Goal: Transaction & Acquisition: Purchase product/service

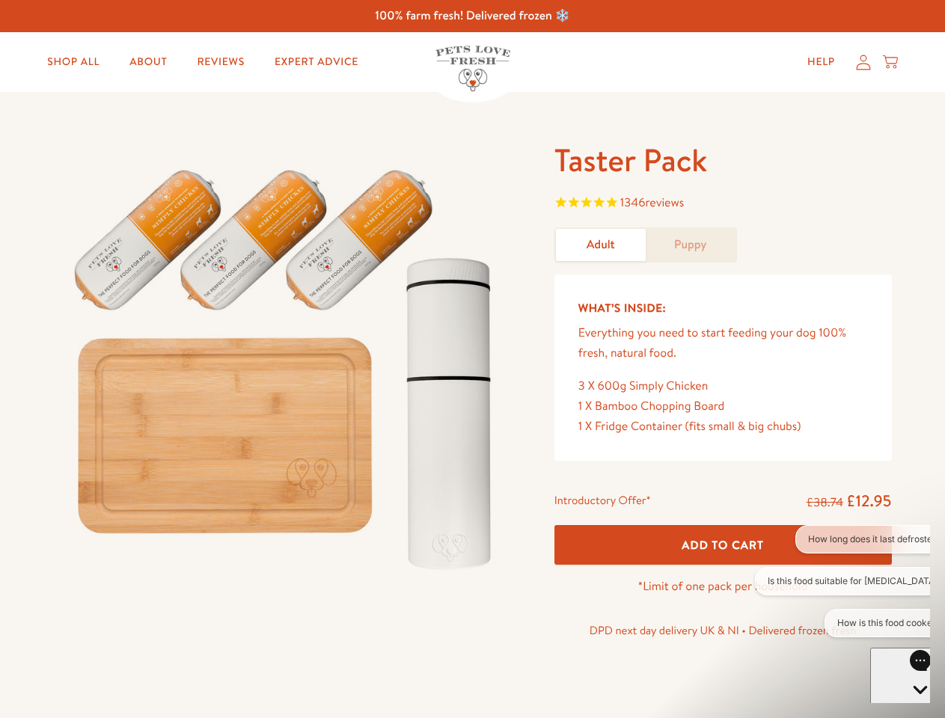
click at [472, 359] on img at bounding box center [286, 363] width 464 height 446
click at [722, 204] on span "1346 reviews" at bounding box center [722, 204] width 337 height 22
click at [722, 577] on p "*Limit of one pack per household" at bounding box center [722, 587] width 337 height 20
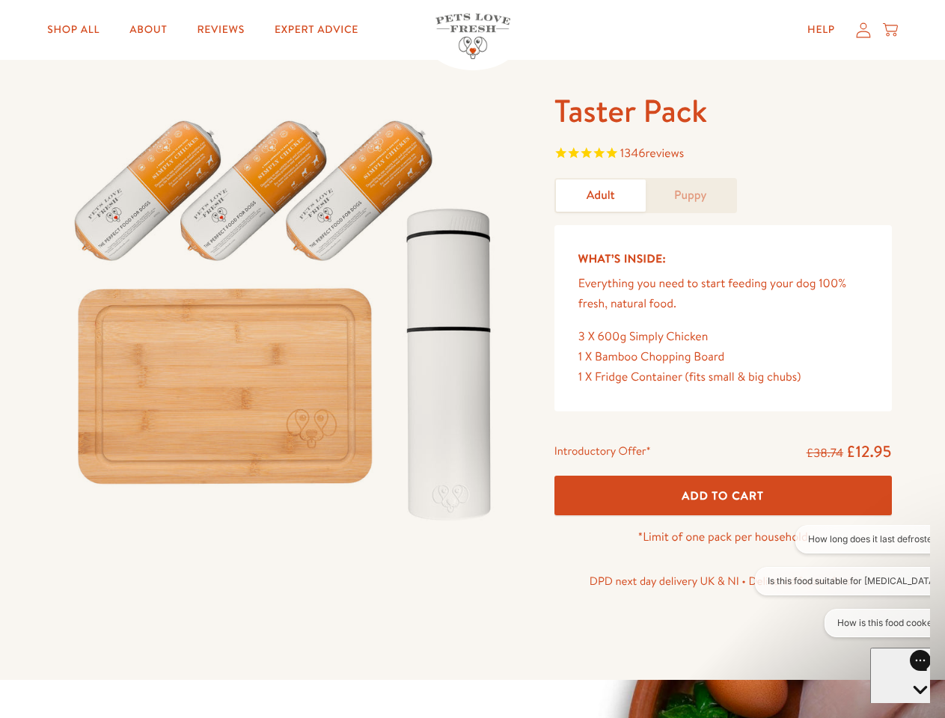
click at [842, 539] on button "How long does it last defrosted?" at bounding box center [874, 539] width 159 height 28
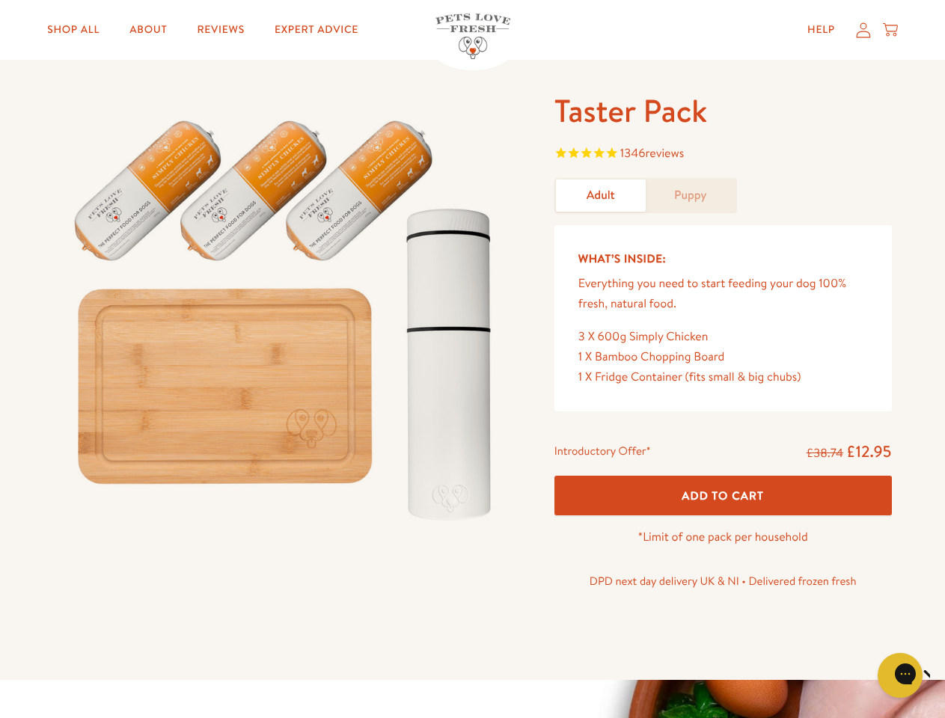
click at [944, 675] on icon "Close gorgias live chat" at bounding box center [952, 673] width 14 height 14
